Goal: Information Seeking & Learning: Learn about a topic

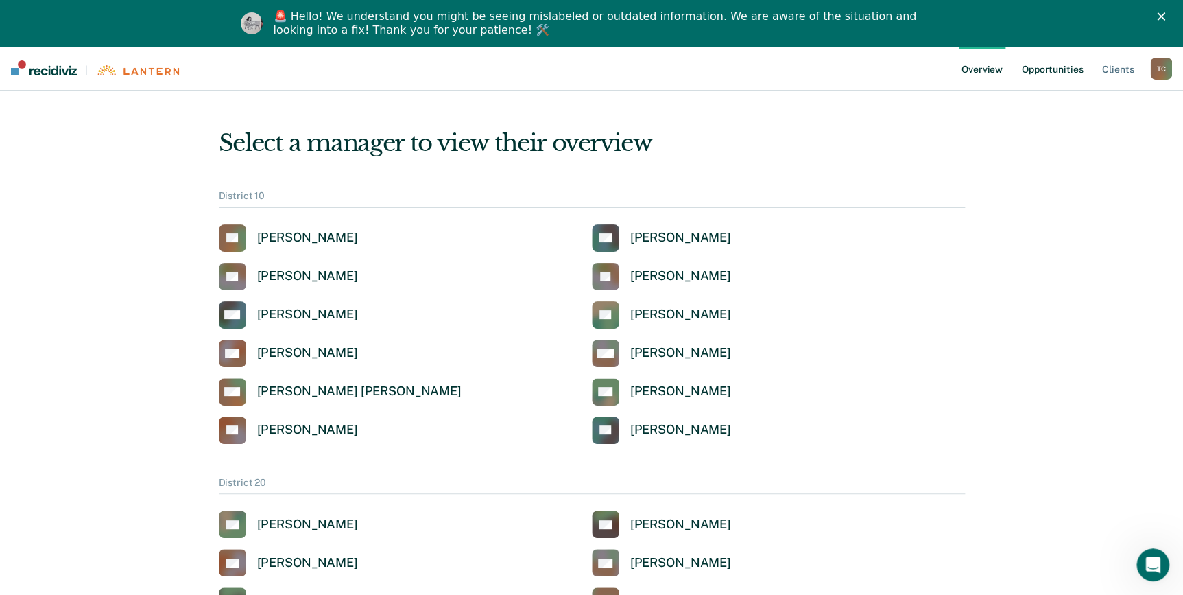
click at [1075, 71] on link "Opportunities" at bounding box center [1052, 68] width 67 height 44
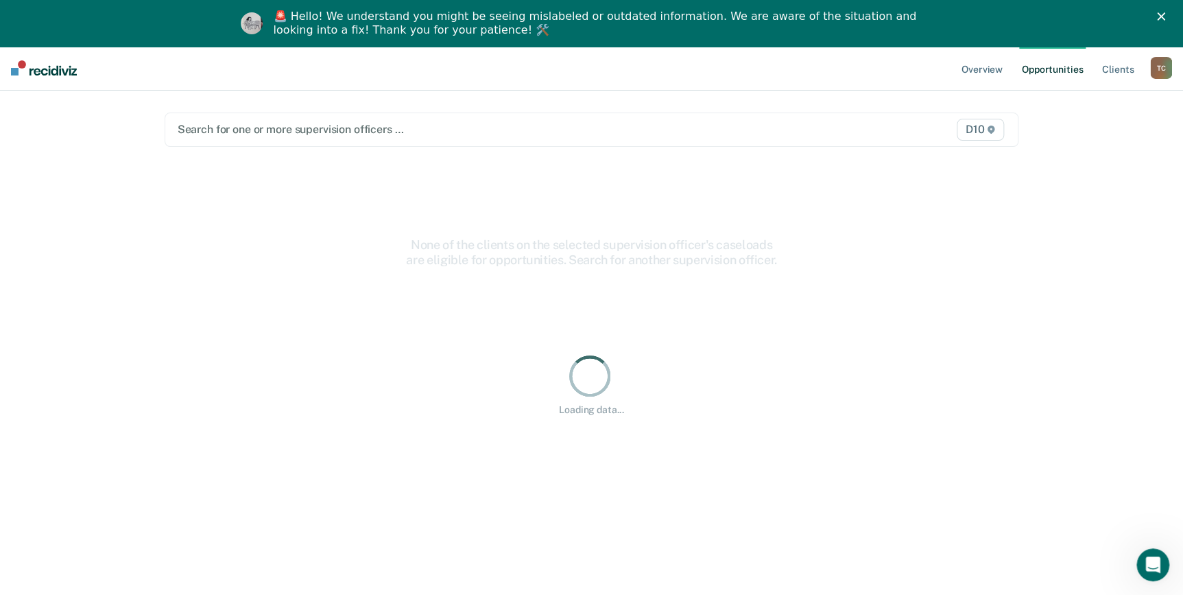
click at [1165, 13] on icon "Close" at bounding box center [1161, 16] width 8 height 8
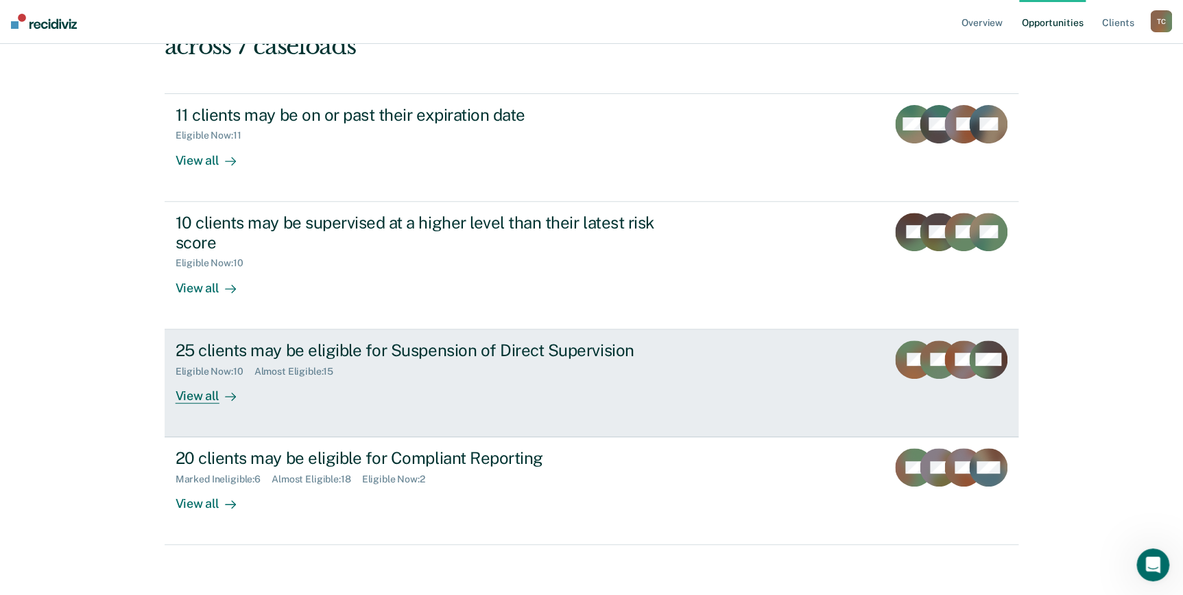
scroll to position [141, 0]
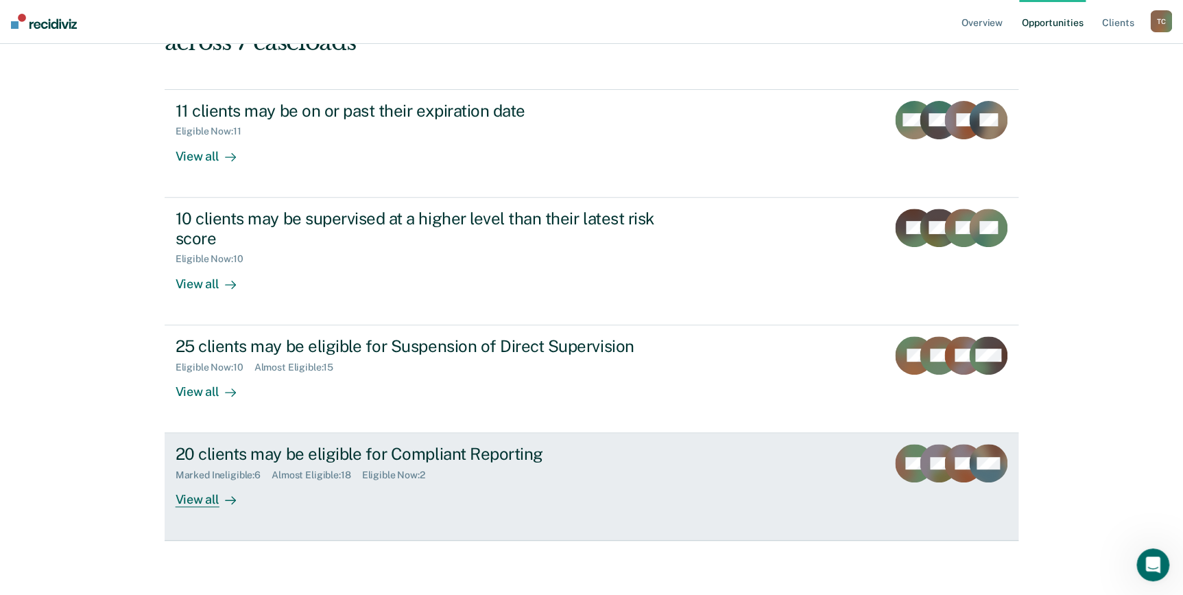
click at [211, 481] on div "View all" at bounding box center [214, 494] width 77 height 27
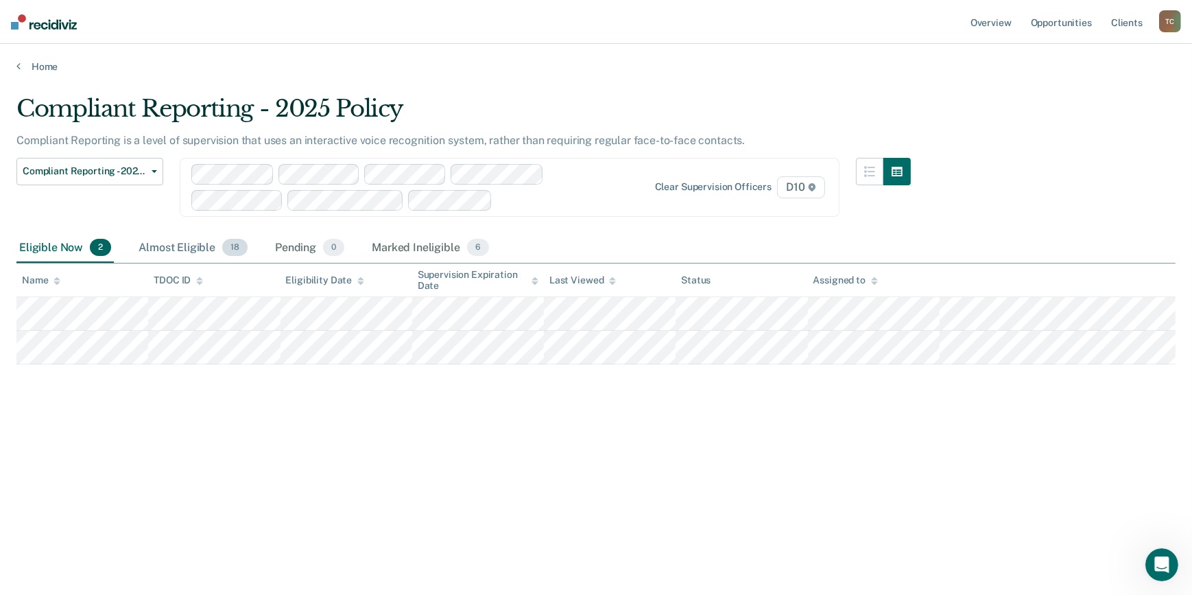
click at [192, 250] on div "Almost Eligible 18" at bounding box center [193, 248] width 115 height 30
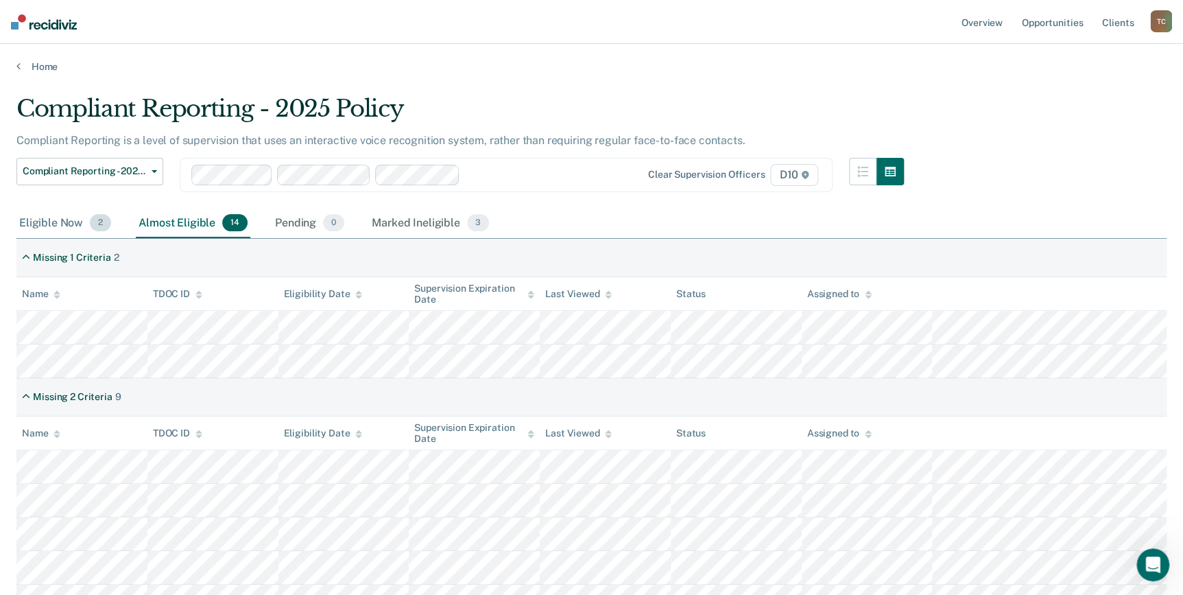
click at [51, 215] on div "Eligible Now 2" at bounding box center [64, 223] width 97 height 30
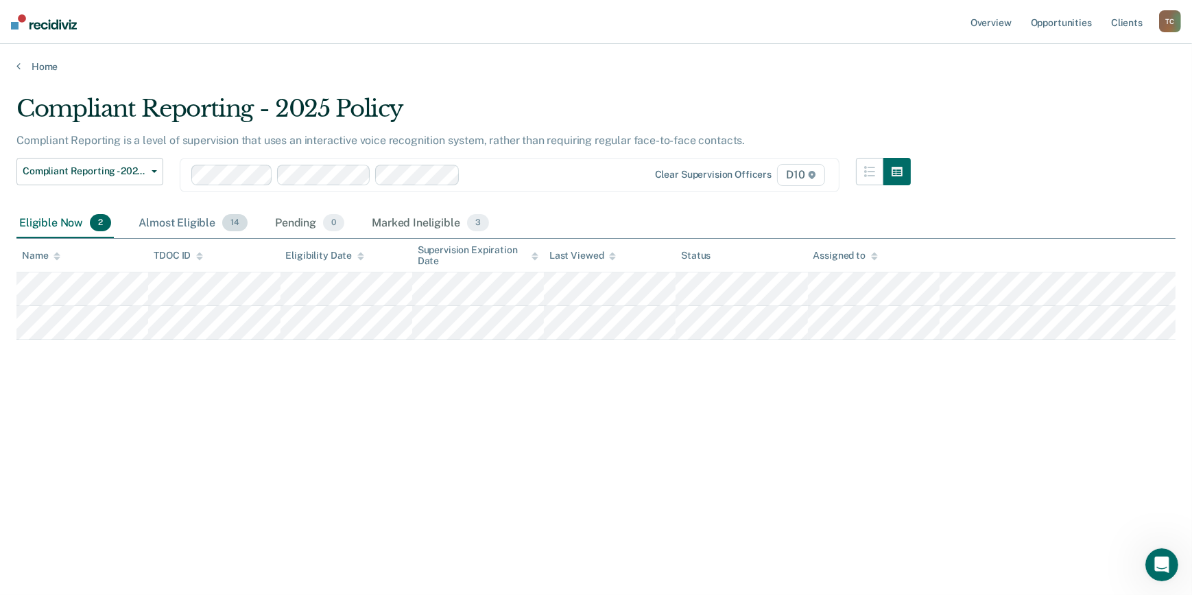
click at [154, 214] on div "Almost Eligible 14" at bounding box center [193, 223] width 115 height 30
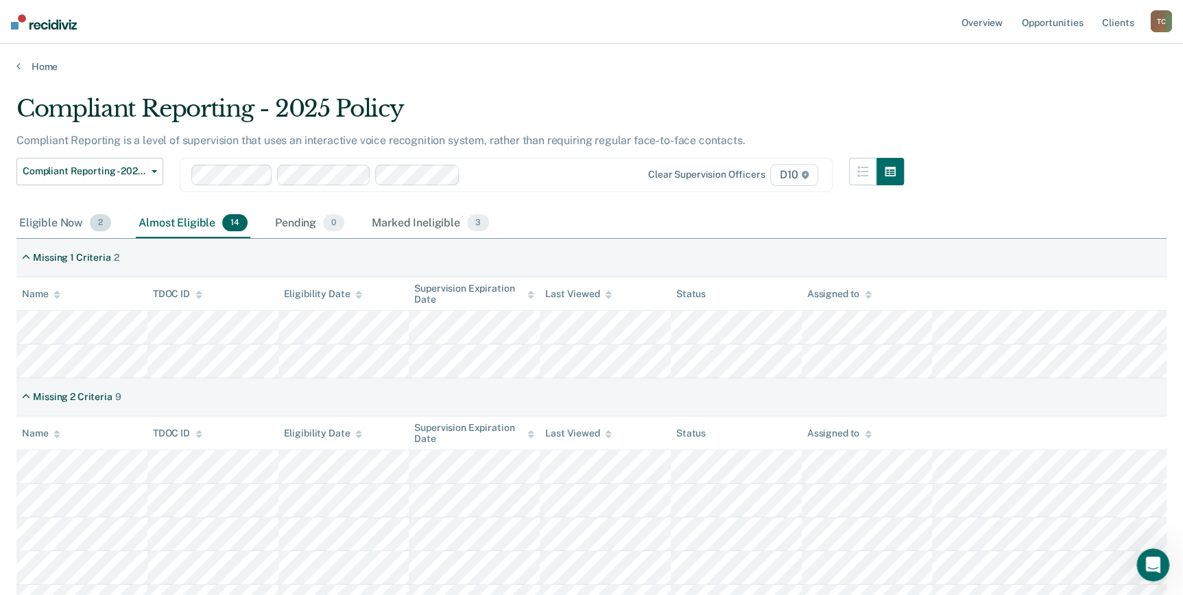
click at [55, 213] on div "Eligible Now 2" at bounding box center [64, 223] width 97 height 30
